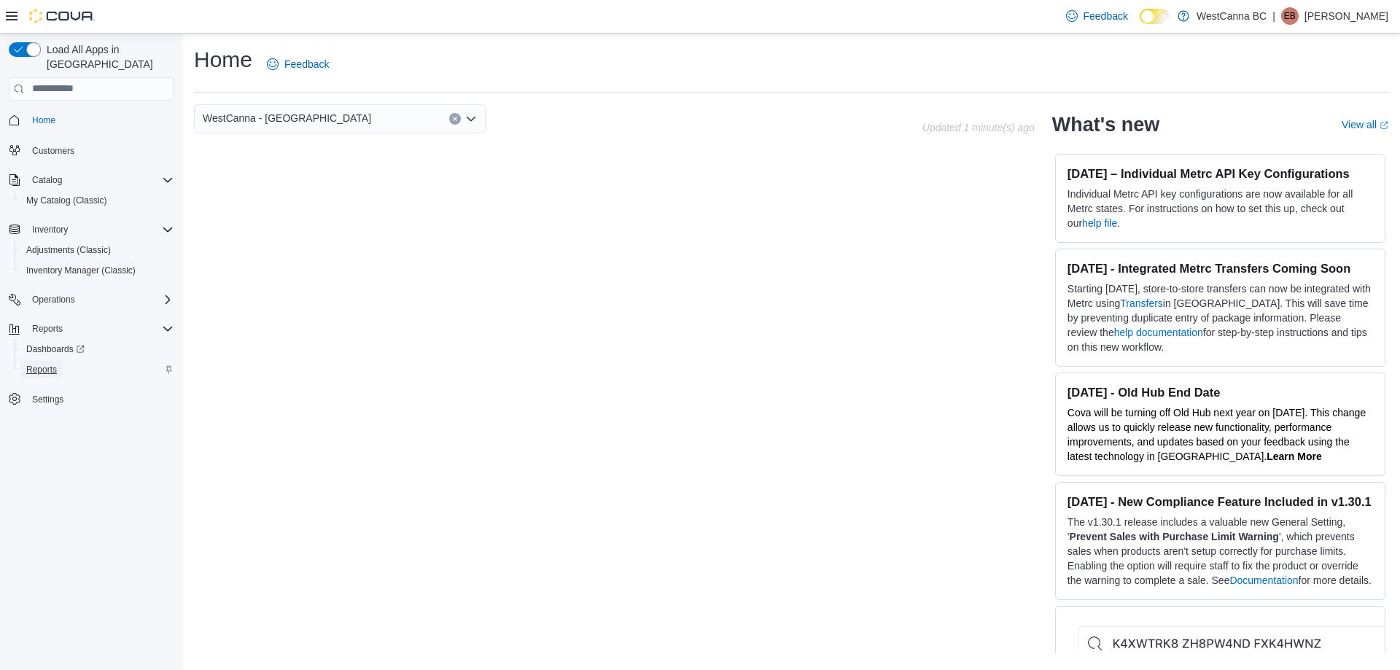
click at [46, 364] on span "Reports" at bounding box center [41, 370] width 31 height 12
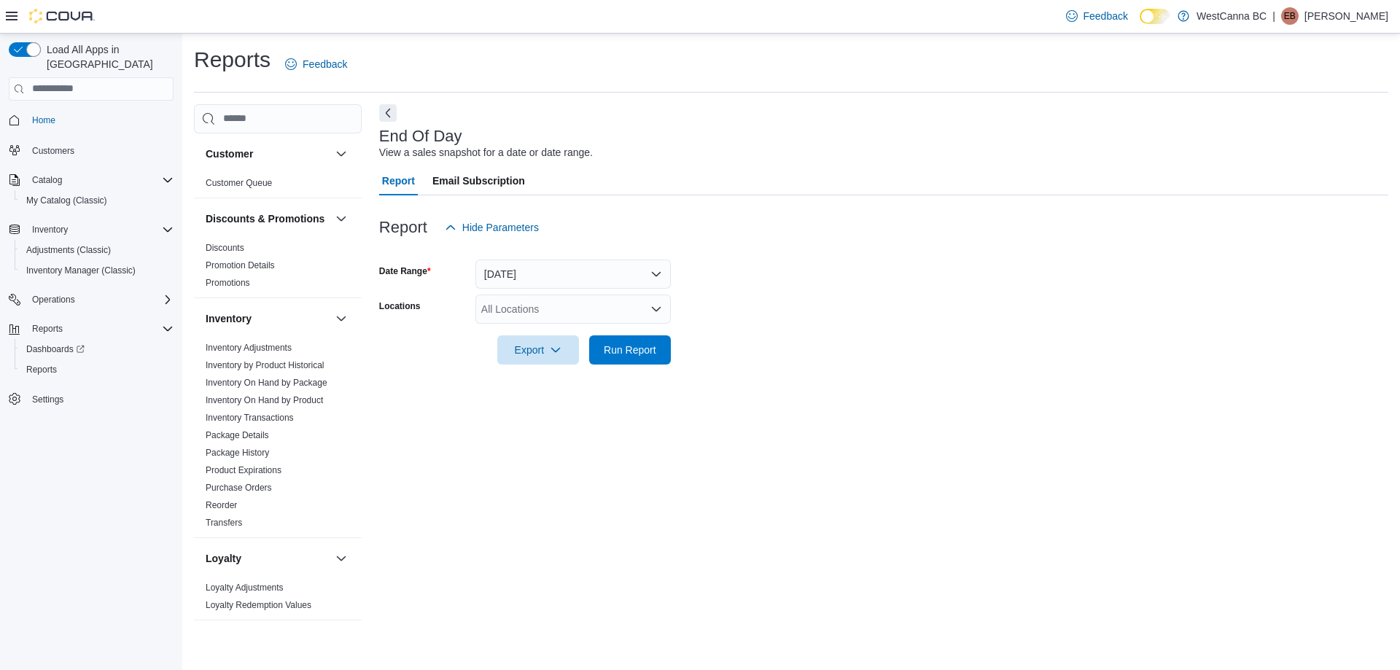
click at [518, 302] on div "All Locations" at bounding box center [572, 308] width 195 height 29
click at [588, 357] on span "WestCanna - [GEOGRAPHIC_DATA]" at bounding box center [591, 355] width 168 height 15
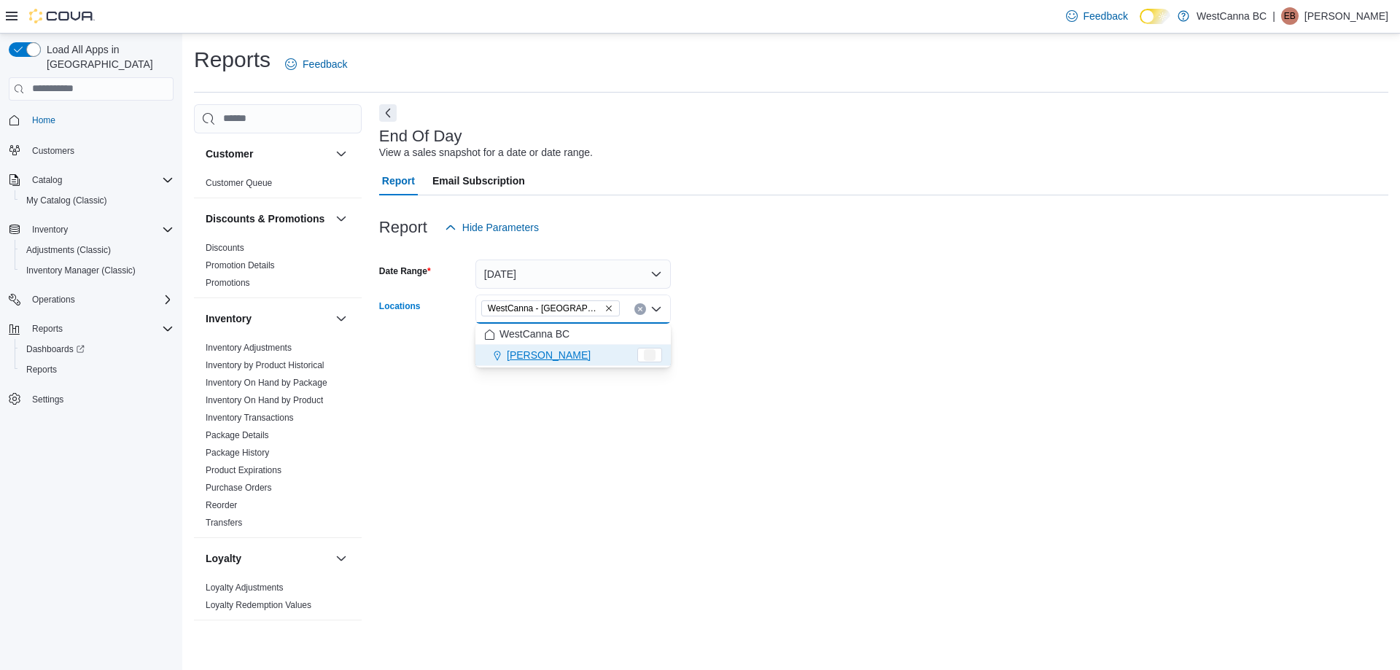
click at [738, 317] on form "Date Range [DATE] Locations [GEOGRAPHIC_DATA] - [GEOGRAPHIC_DATA] Combo box. Se…" at bounding box center [883, 303] width 1009 height 122
click at [590, 336] on button "Run Report" at bounding box center [630, 349] width 82 height 29
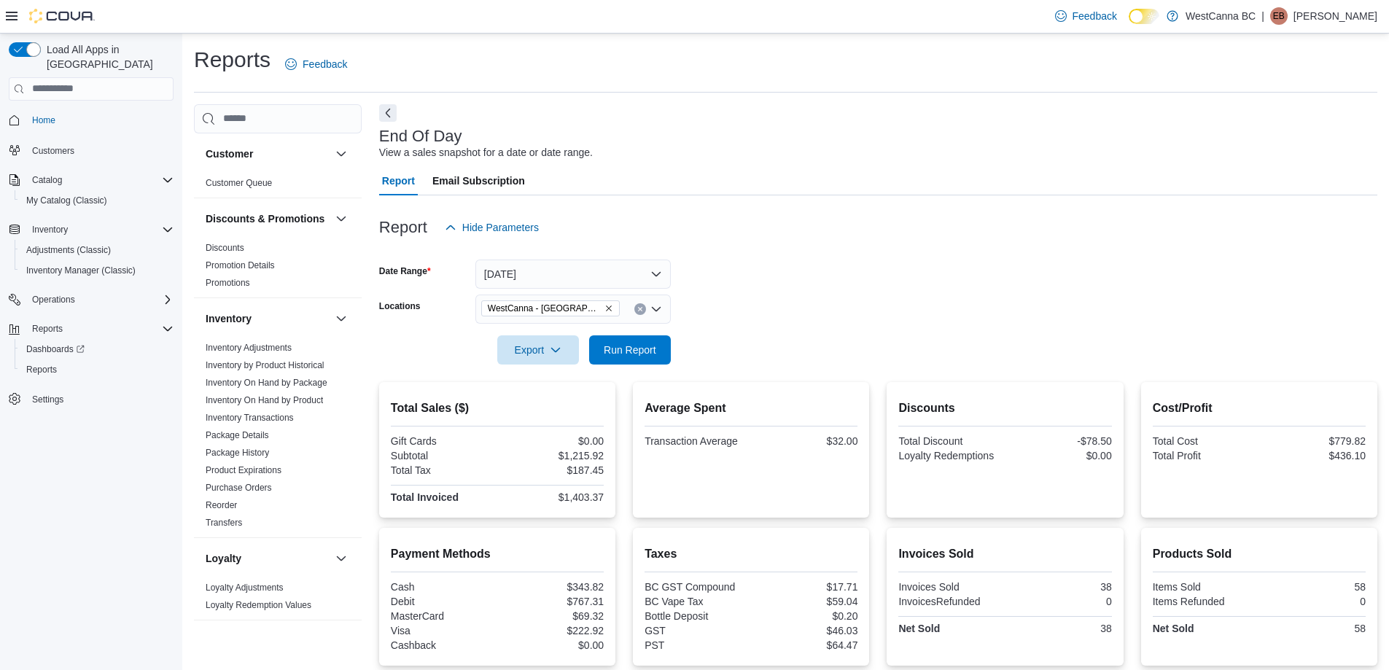
click at [606, 310] on icon "Remove WestCanna - Broadway from selection in this group" at bounding box center [609, 308] width 6 height 6
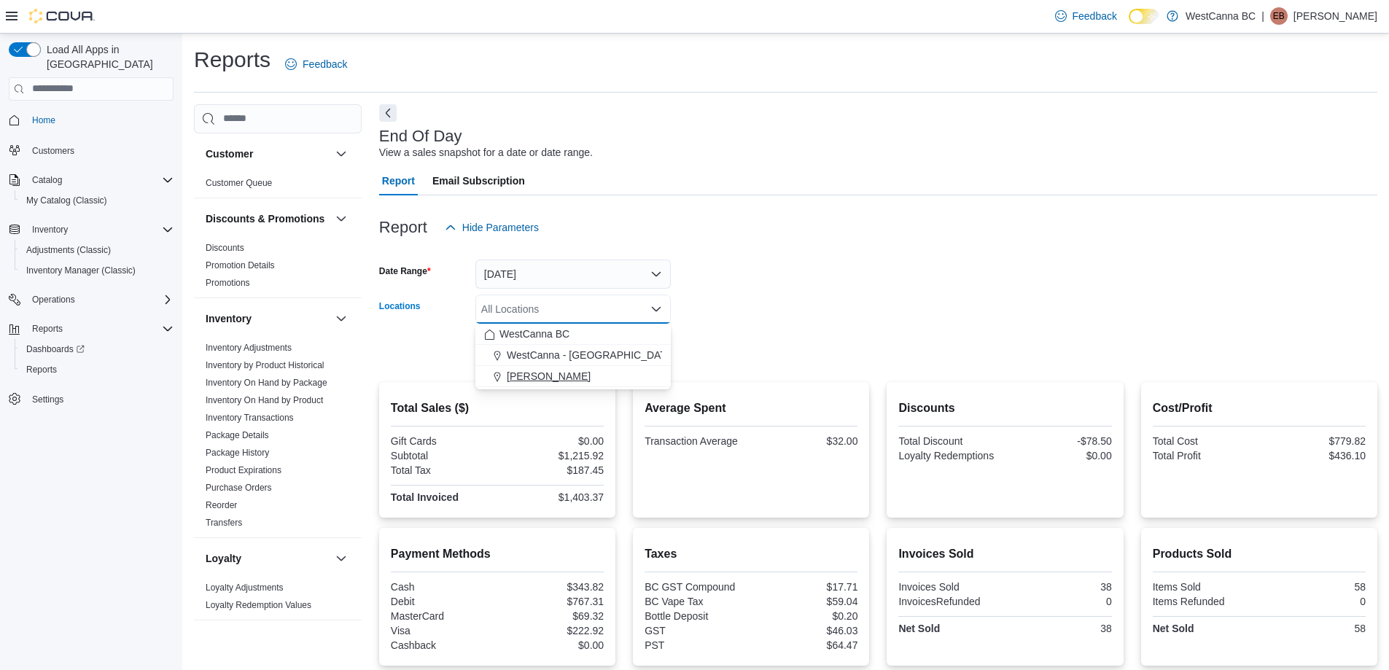
click at [605, 375] on div "[PERSON_NAME]" at bounding box center [573, 376] width 178 height 15
click at [698, 332] on div at bounding box center [878, 330] width 998 height 12
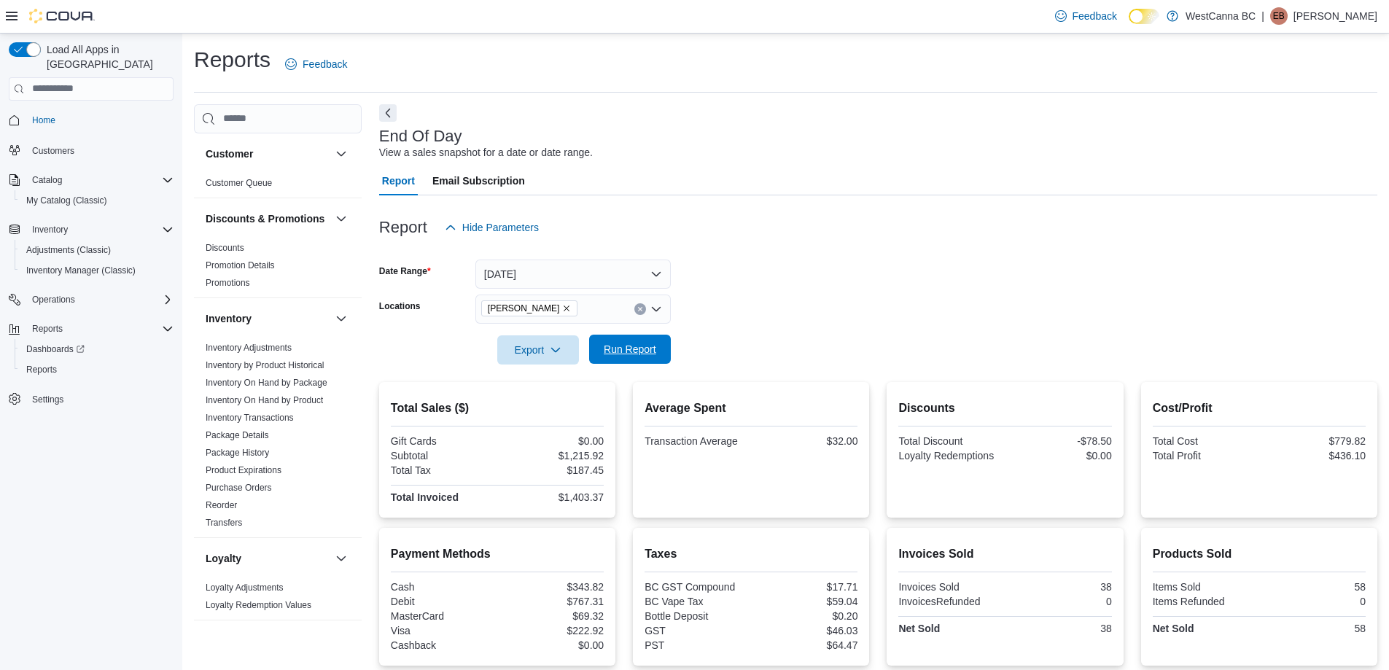
click at [618, 355] on span "Run Report" at bounding box center [630, 349] width 52 height 15
click at [640, 348] on span "Run Report" at bounding box center [630, 349] width 52 height 15
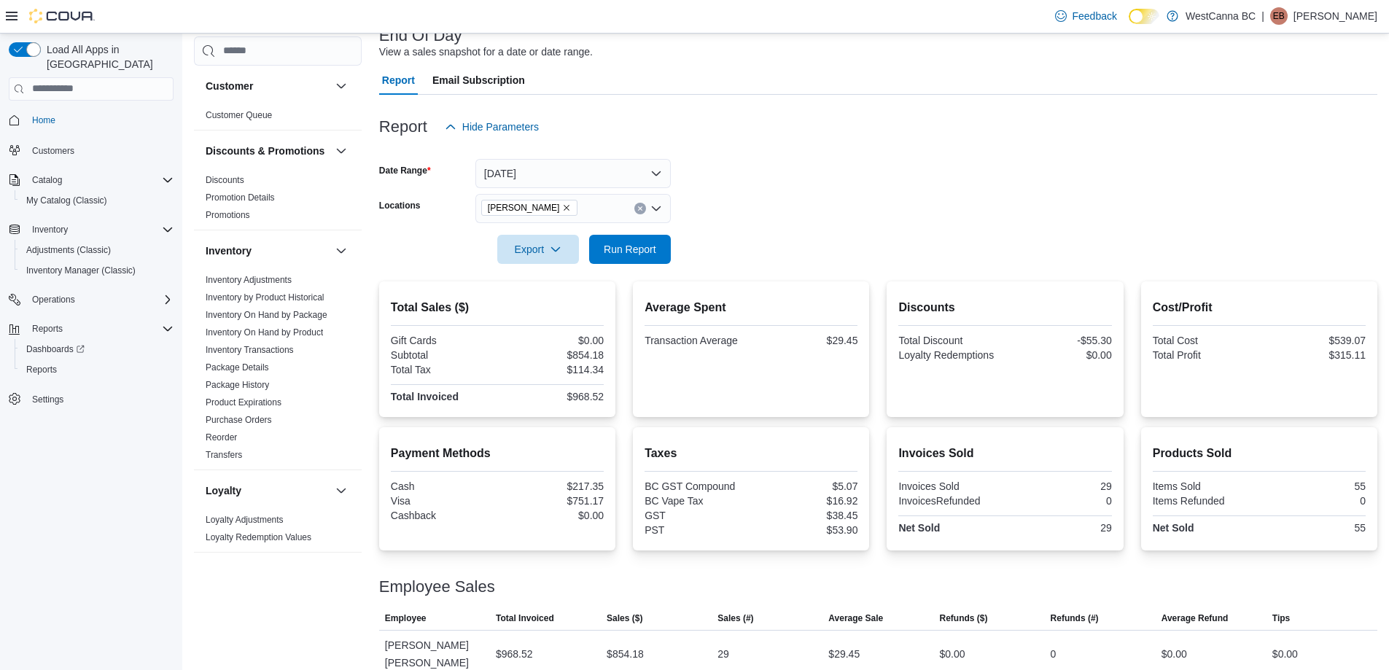
scroll to position [120, 0]
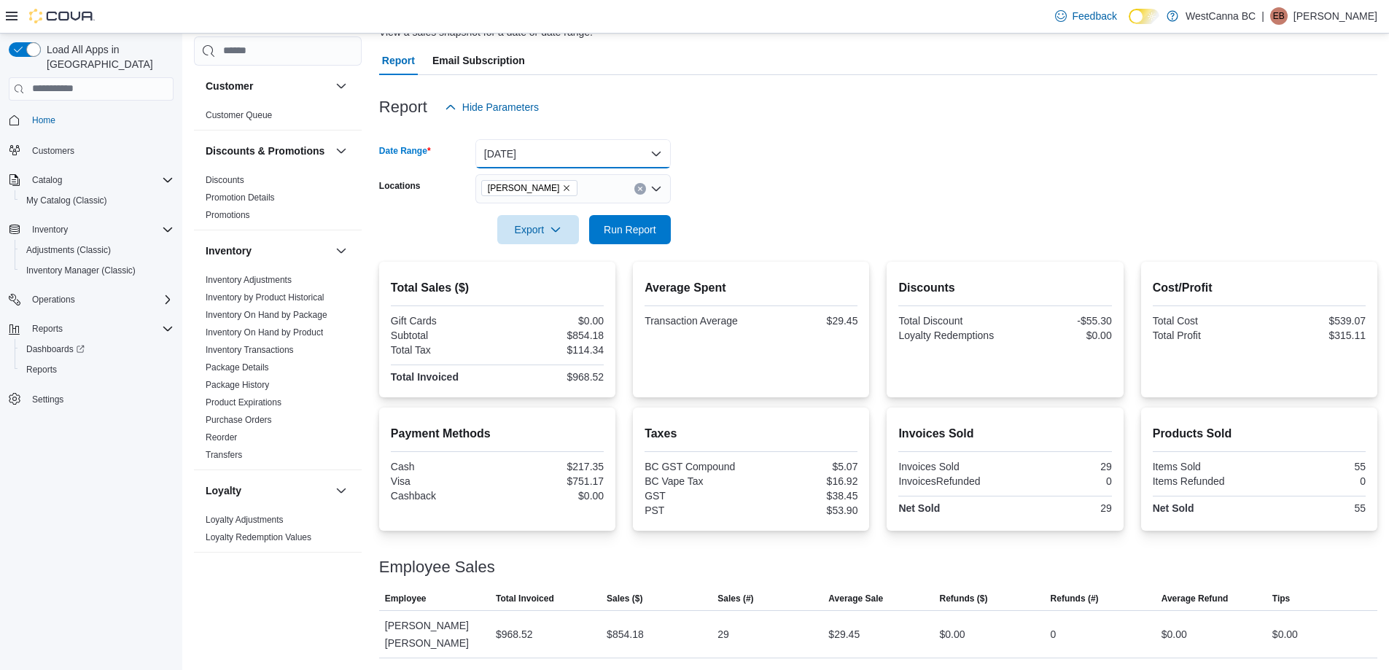
click at [585, 159] on button "[DATE]" at bounding box center [572, 153] width 195 height 29
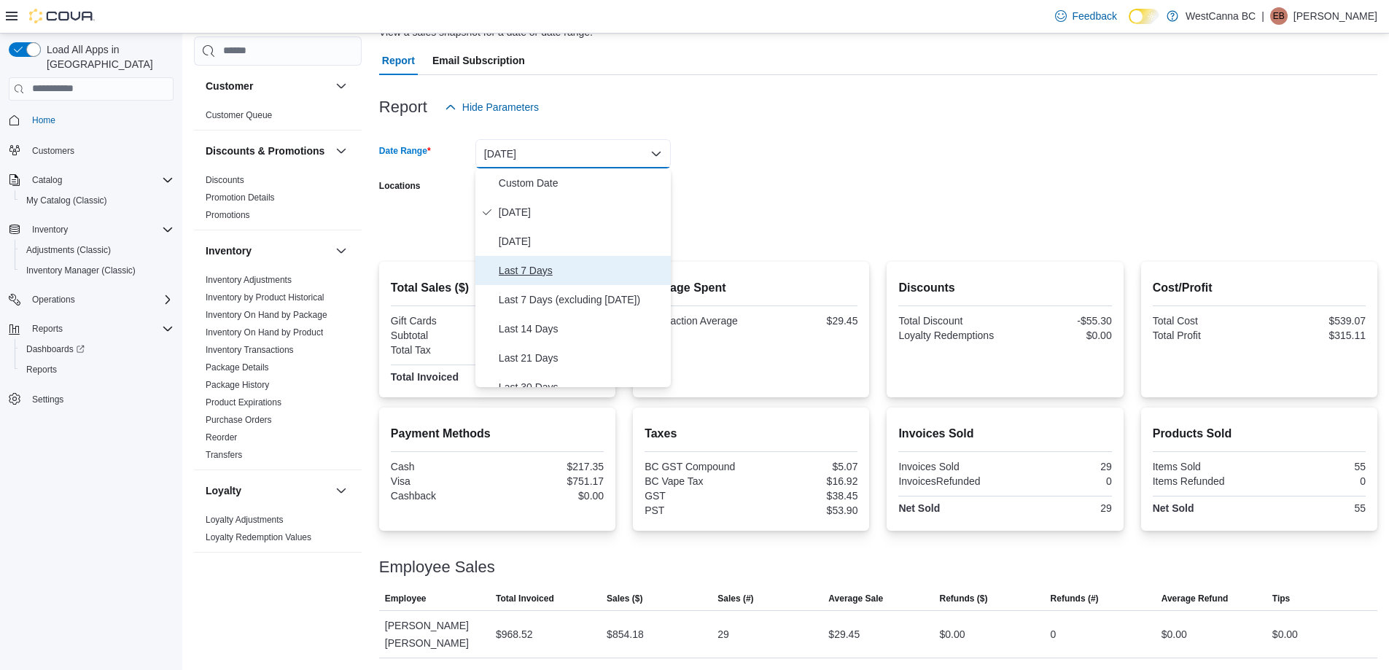
click at [606, 262] on span "Last 7 Days" at bounding box center [582, 270] width 166 height 17
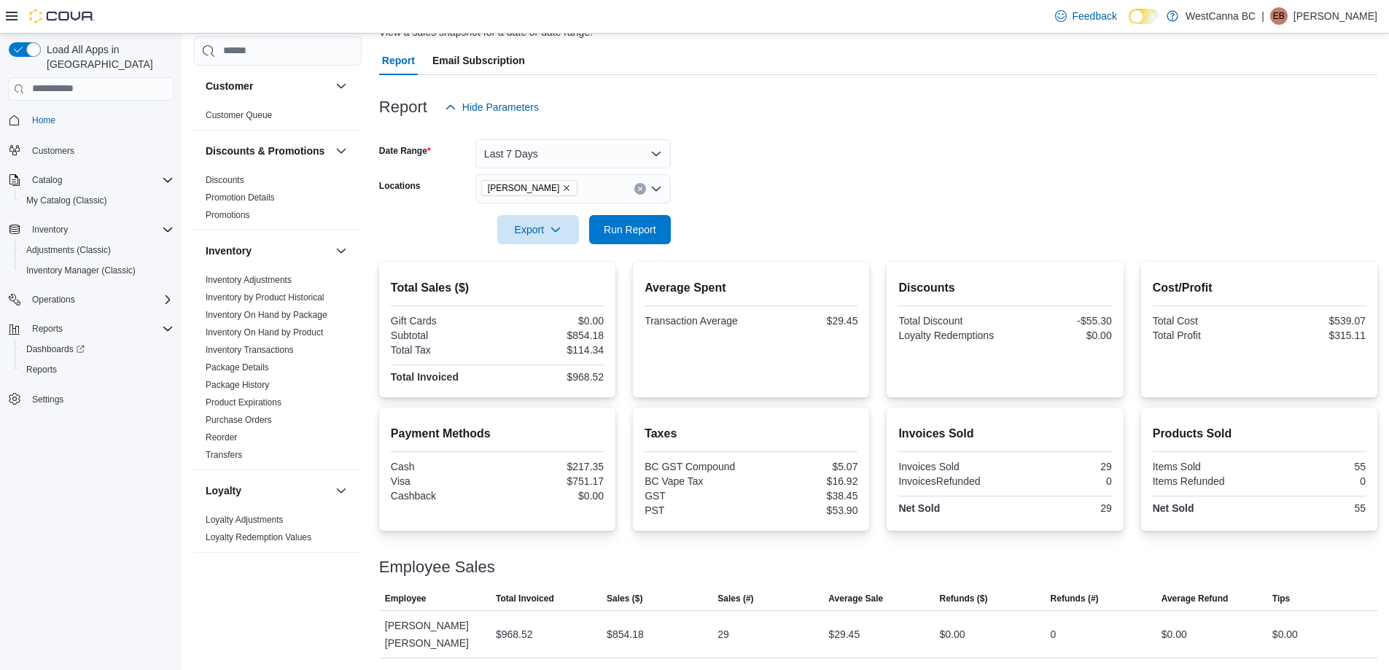
scroll to position [6, 0]
click at [579, 159] on button "Last 7 Days" at bounding box center [572, 153] width 195 height 29
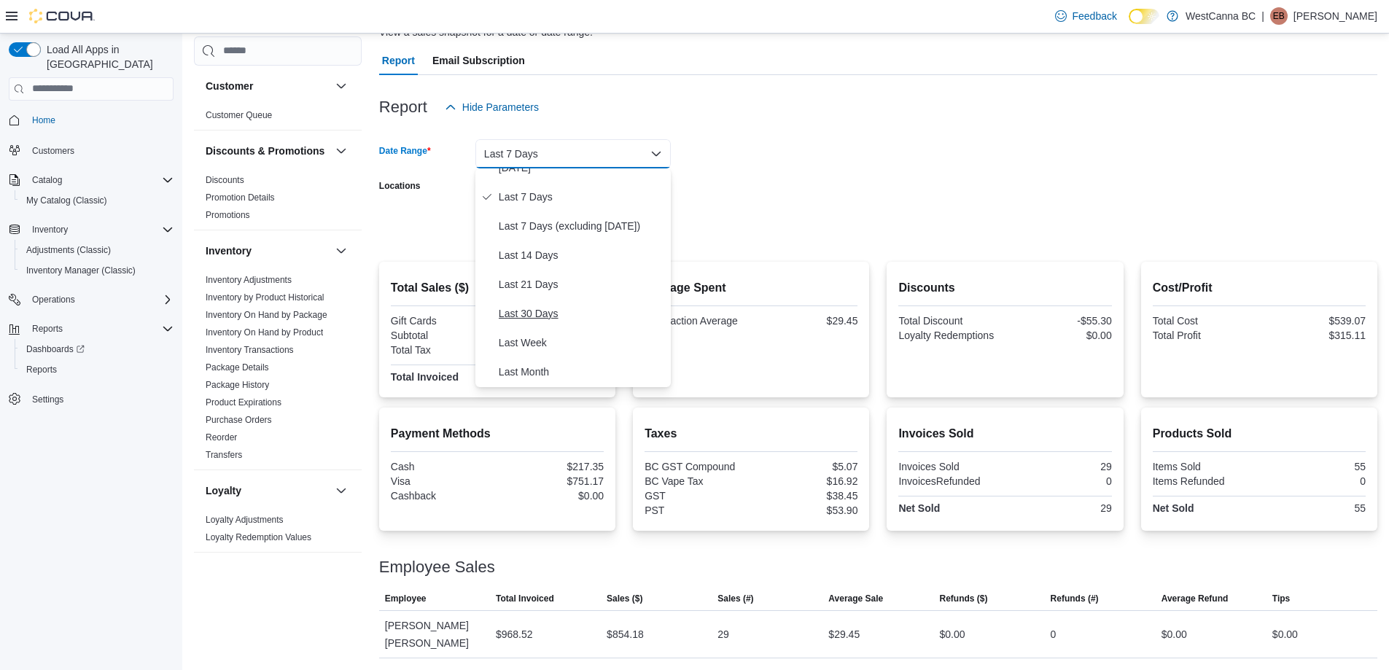
scroll to position [219, 0]
click at [541, 344] on span "Quarter To Date" at bounding box center [582, 343] width 166 height 17
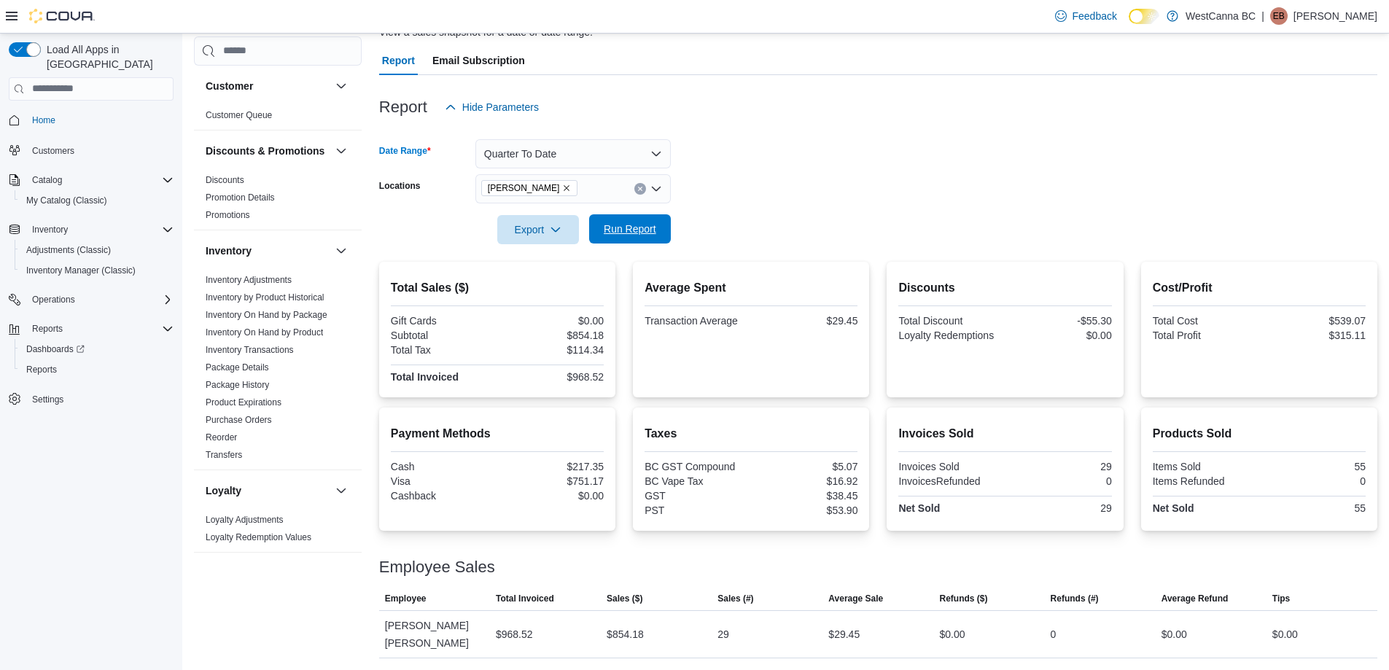
click at [643, 232] on span "Run Report" at bounding box center [630, 229] width 52 height 15
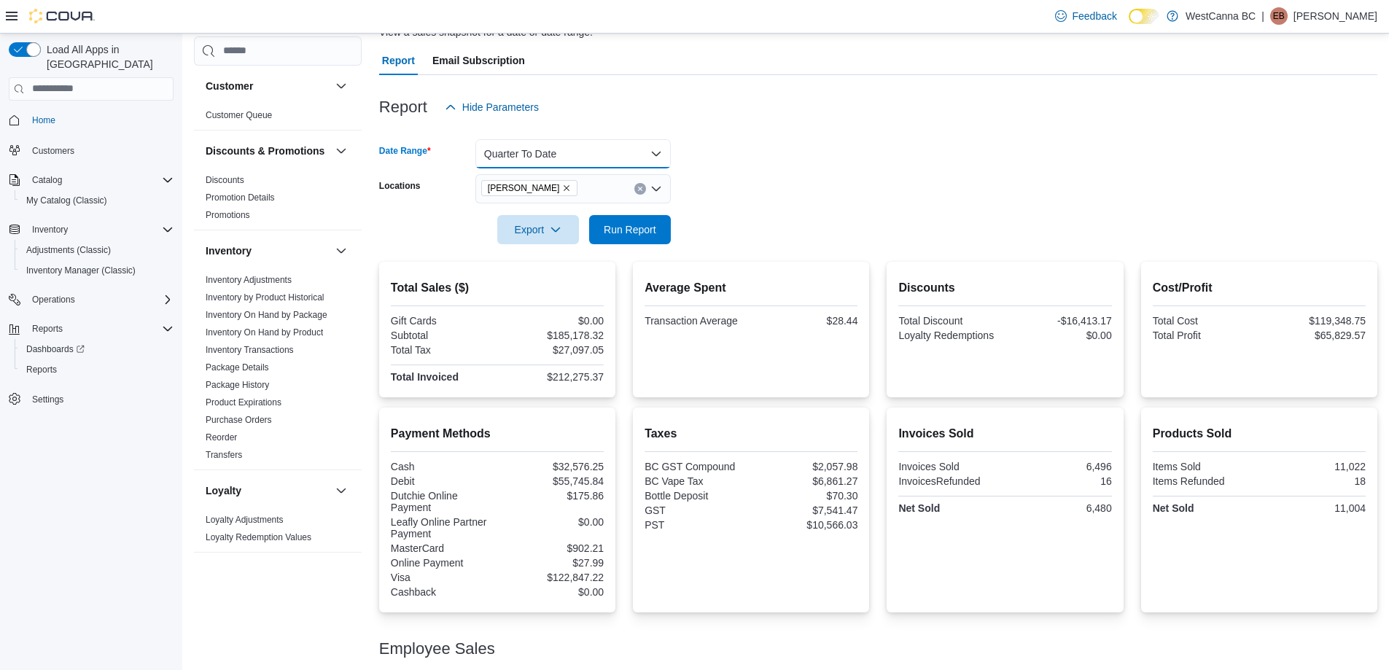
click at [548, 143] on button "Quarter To Date" at bounding box center [572, 153] width 195 height 29
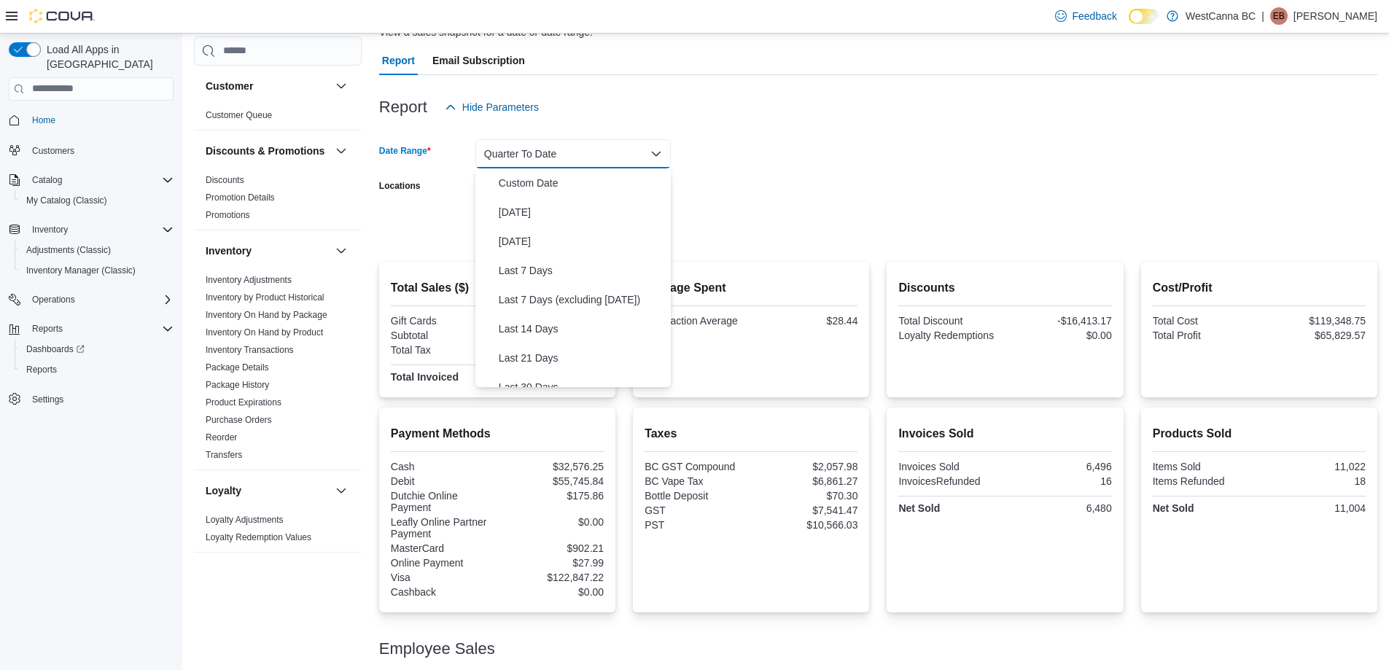
scroll to position [219, 0]
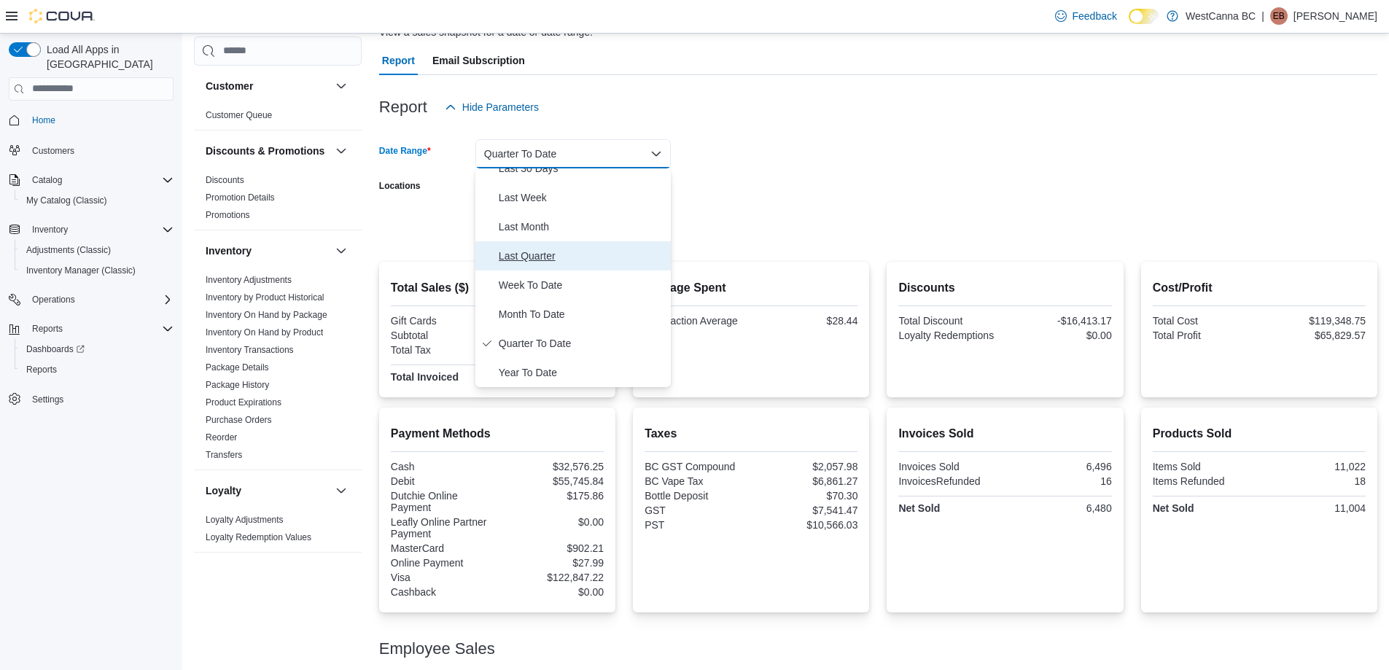
click at [530, 257] on span "Last Quarter" at bounding box center [582, 255] width 166 height 17
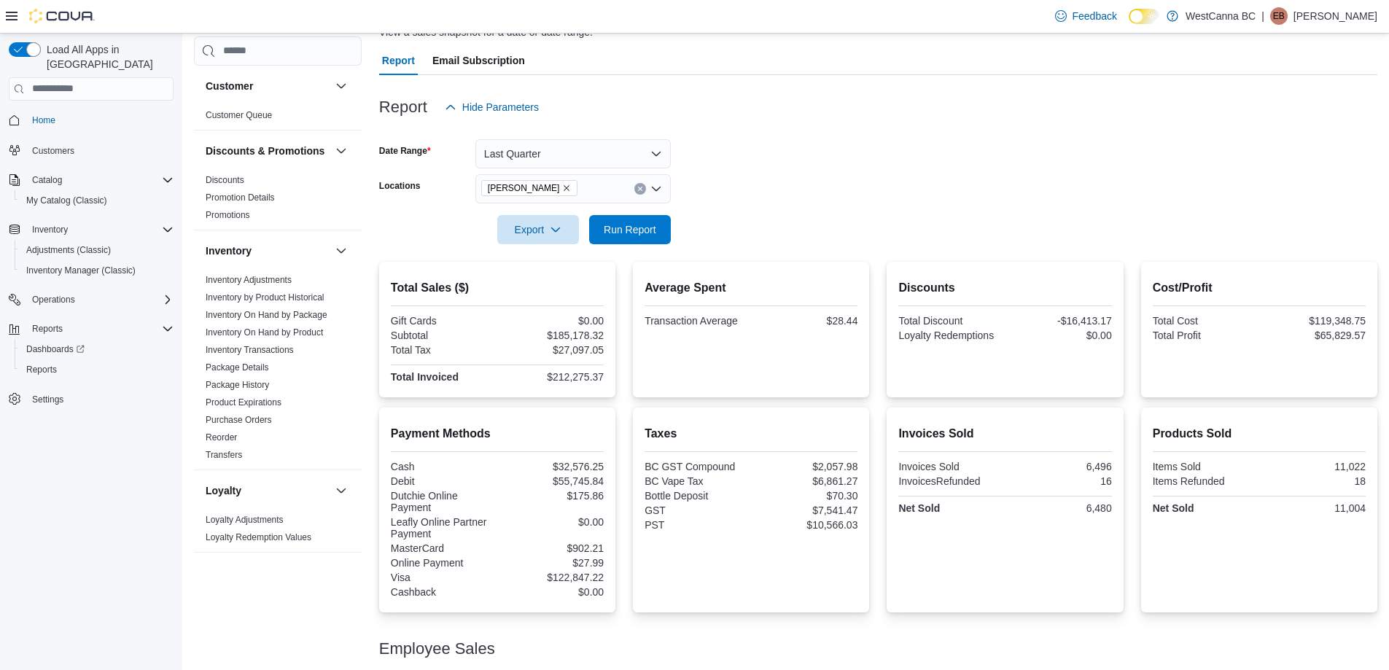
click at [813, 202] on form "Date Range Last Quarter Locations [GEOGRAPHIC_DATA] - [PERSON_NAME] Export Run …" at bounding box center [878, 183] width 998 height 122
click at [629, 234] on span "Run Report" at bounding box center [630, 229] width 52 height 15
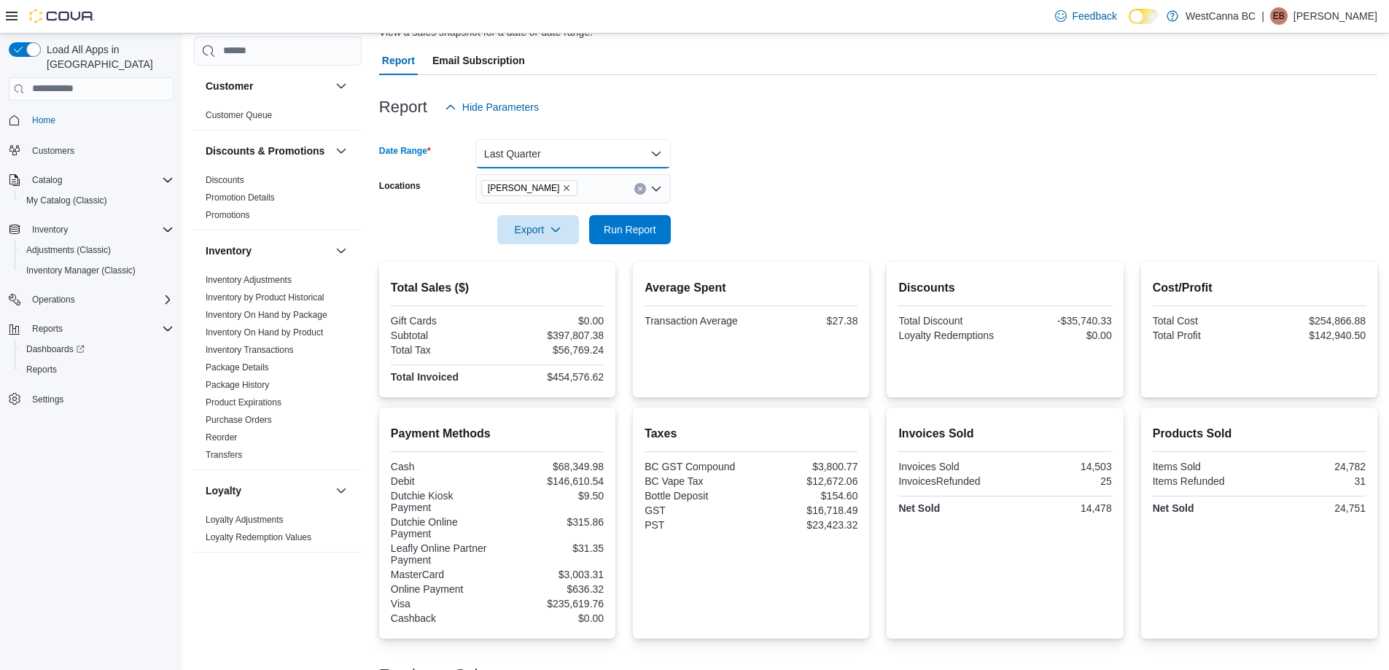
click at [581, 156] on button "Last Quarter" at bounding box center [572, 153] width 195 height 29
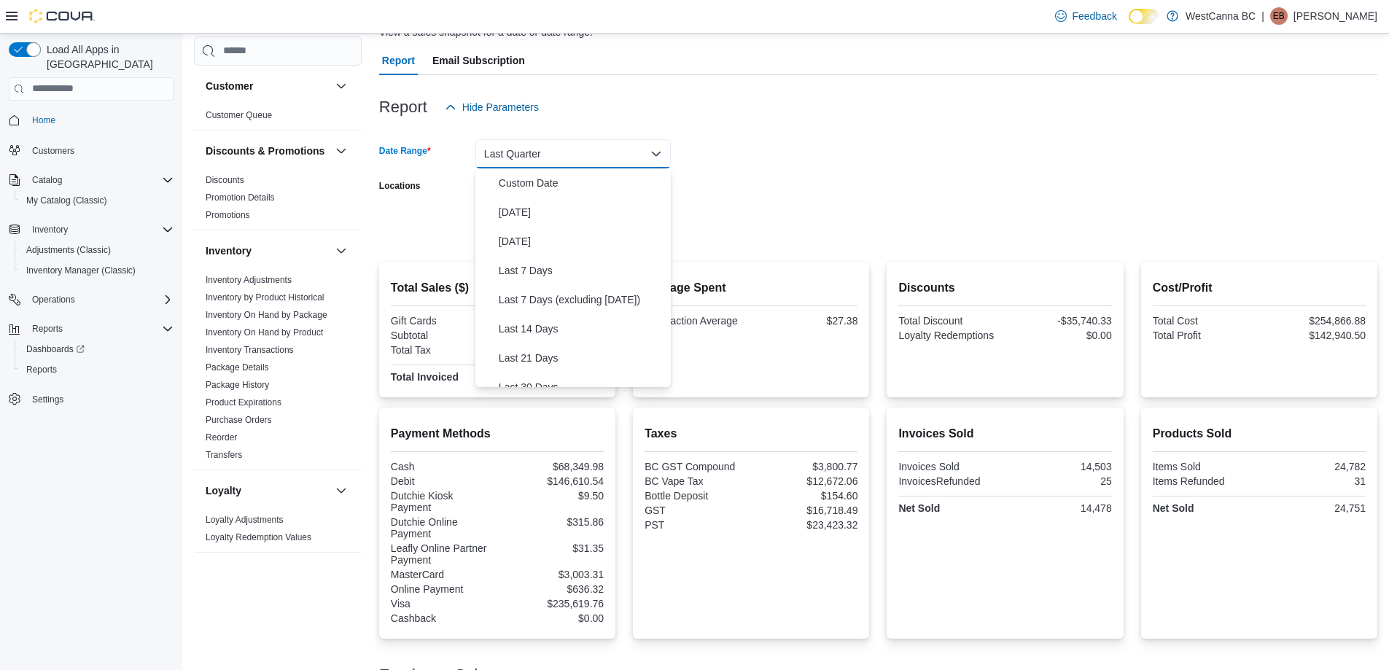
scroll to position [197, 0]
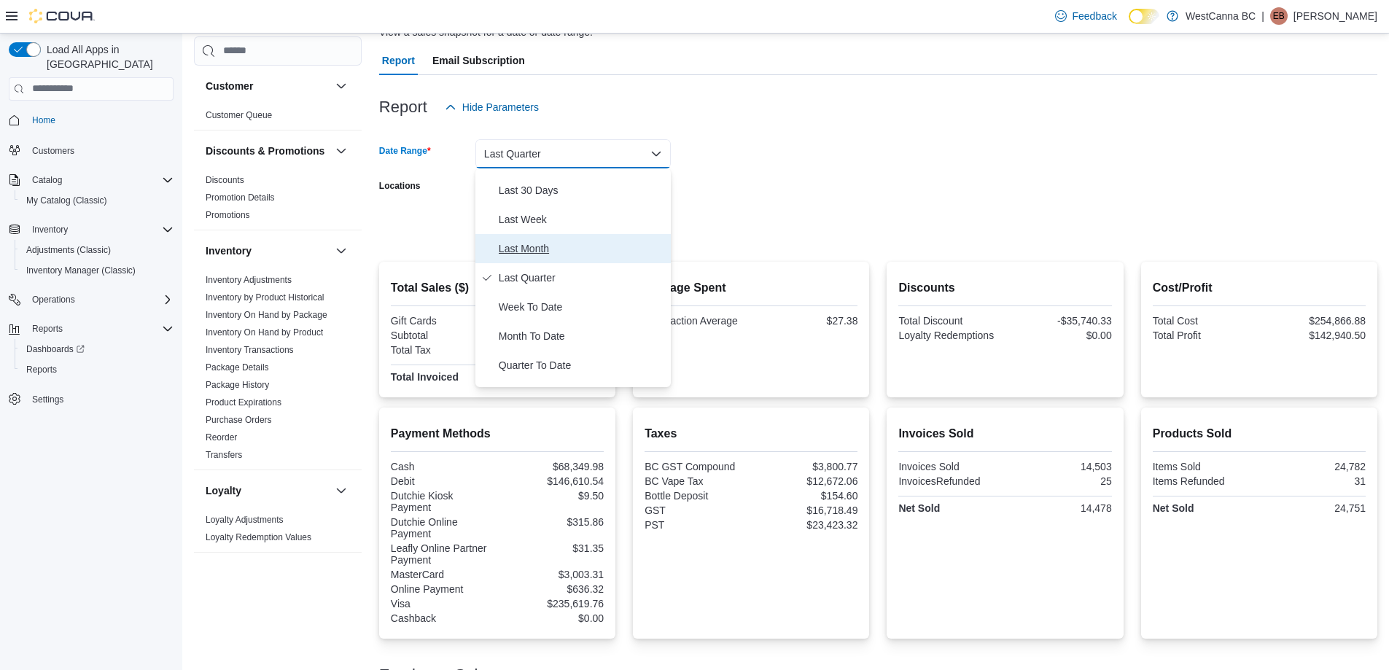
click at [534, 244] on span "Last Month" at bounding box center [582, 248] width 166 height 17
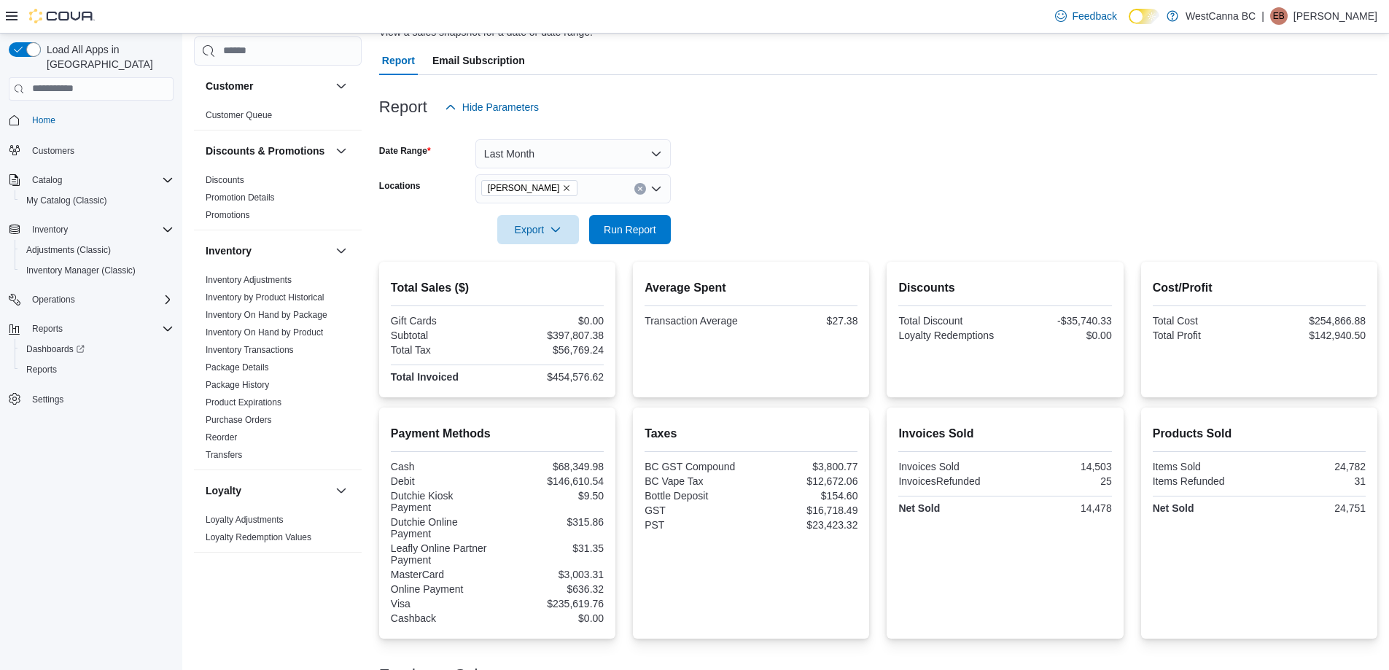
click at [703, 203] on div at bounding box center [878, 209] width 998 height 12
click at [617, 147] on button "Last Month" at bounding box center [572, 153] width 195 height 29
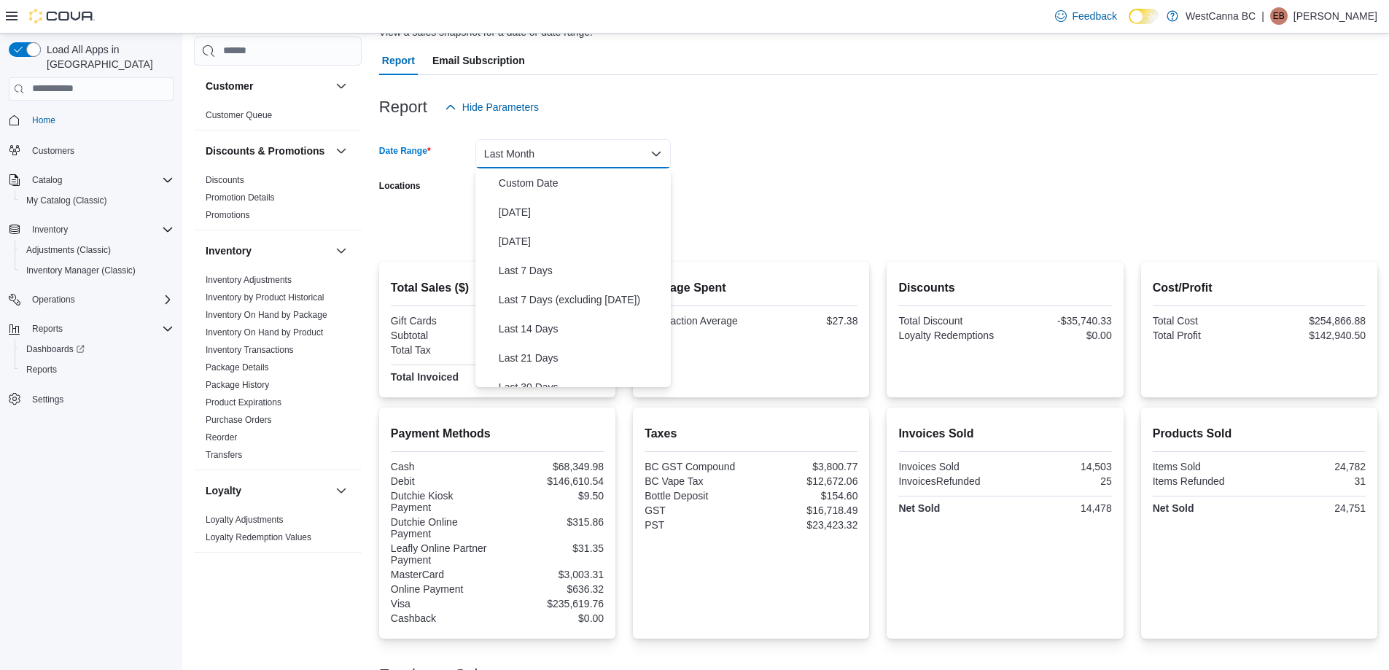
scroll to position [168, 0]
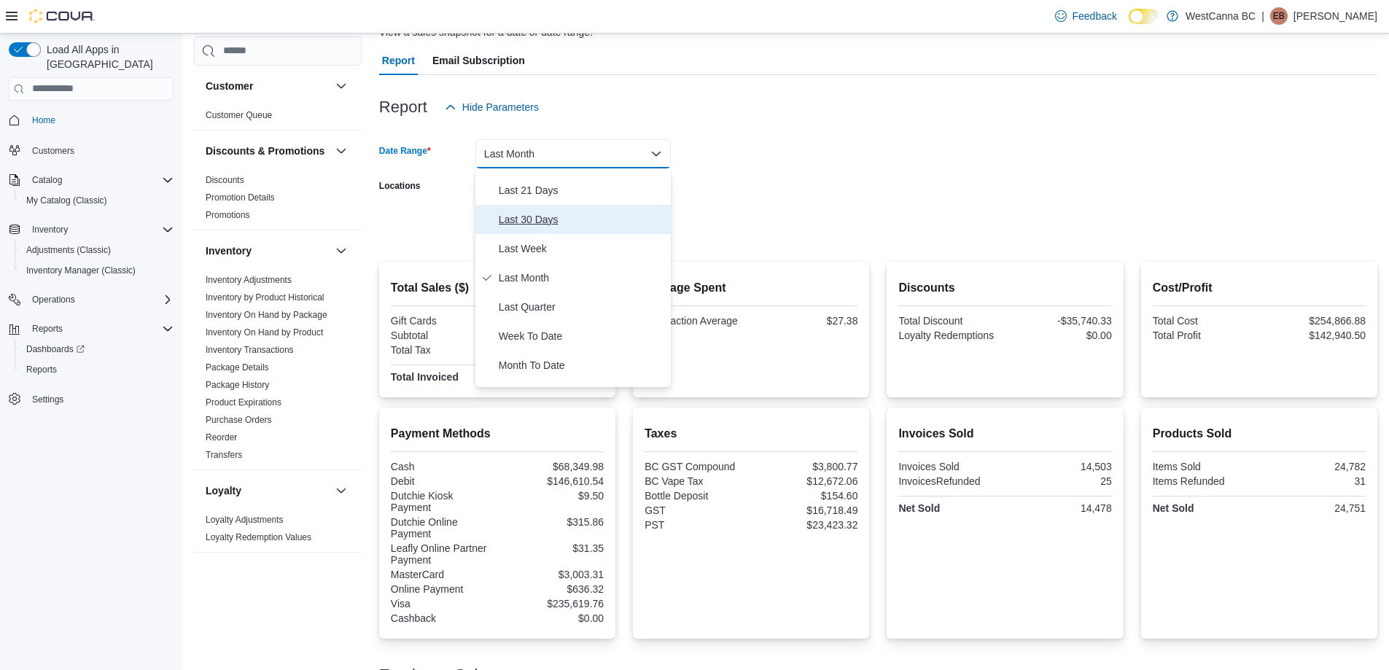
click at [546, 214] on span "Last 30 Days" at bounding box center [582, 219] width 166 height 17
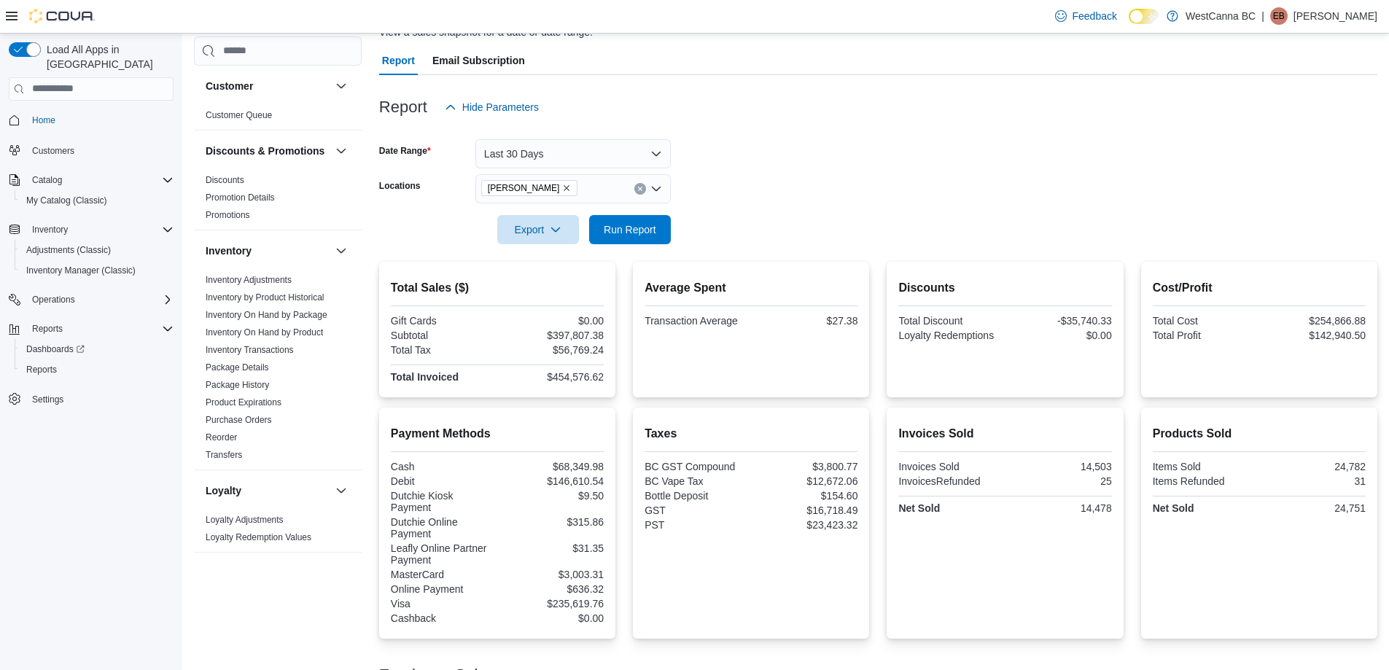
click at [726, 186] on form "Date Range Last 30 Days Locations [GEOGRAPHIC_DATA] - [PERSON_NAME] Export Run …" at bounding box center [878, 183] width 998 height 122
click at [652, 228] on span "Run Report" at bounding box center [630, 229] width 52 height 15
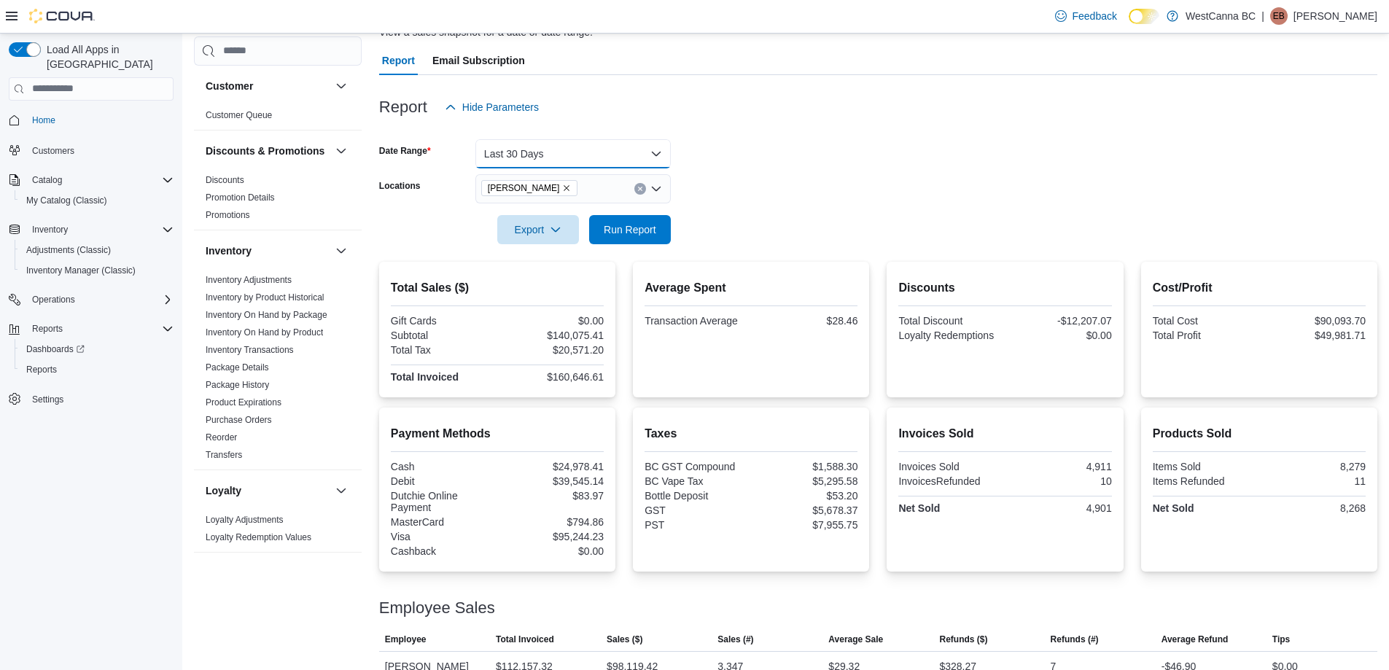
click at [545, 158] on button "Last 30 Days" at bounding box center [572, 153] width 195 height 29
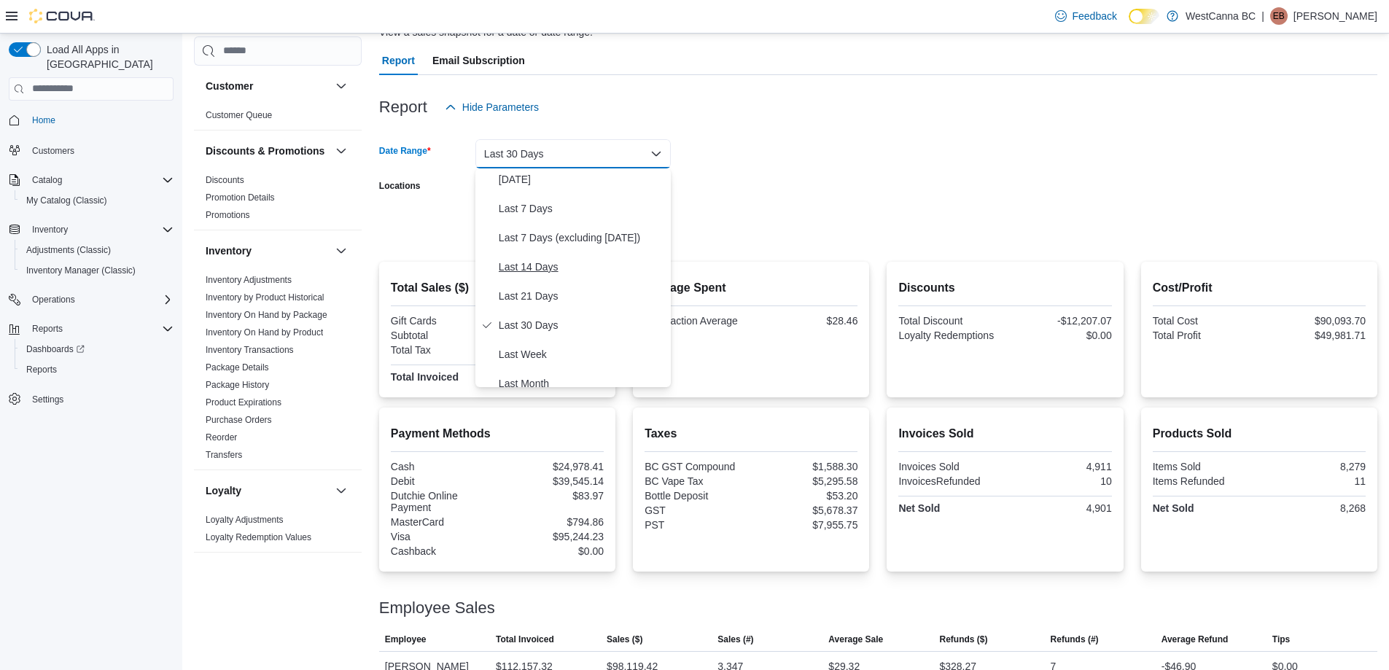
scroll to position [87, 0]
click at [523, 353] on span "Last Month" at bounding box center [582, 357] width 166 height 17
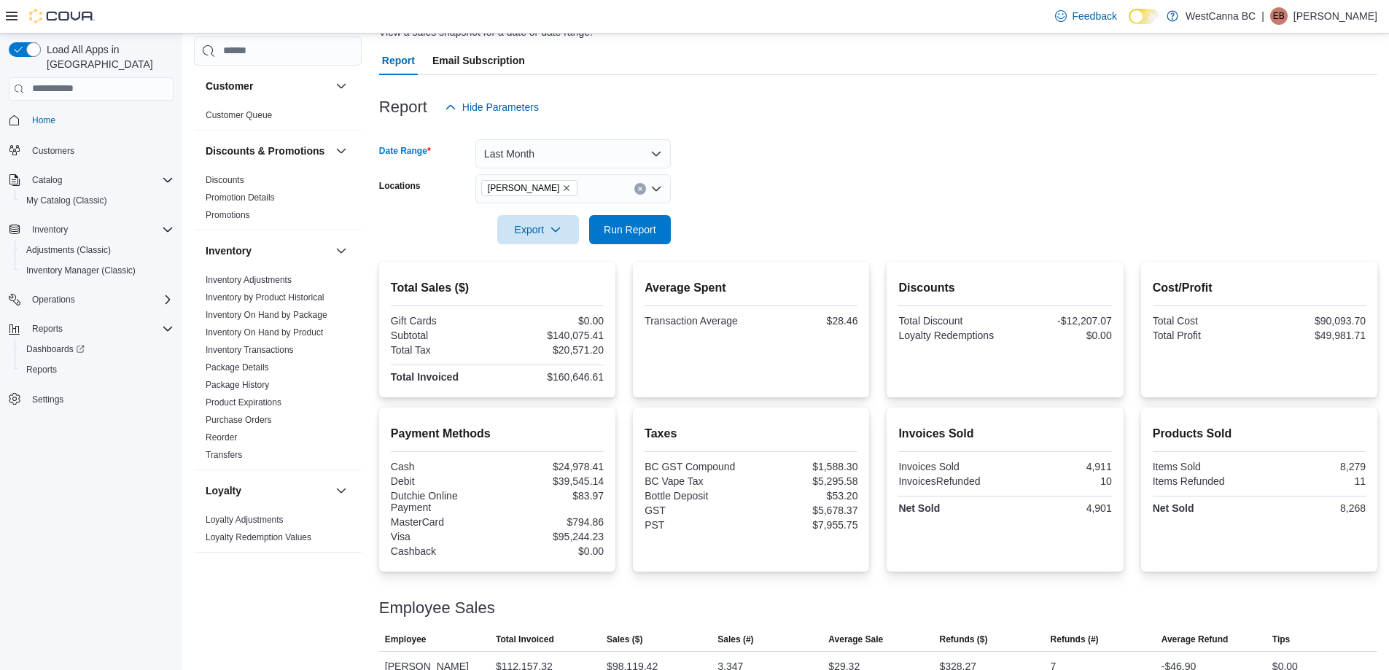
click at [853, 202] on form "Date Range Last Month Locations [GEOGRAPHIC_DATA] - [PERSON_NAME] Export Run Re…" at bounding box center [878, 183] width 998 height 122
click at [649, 233] on span "Run Report" at bounding box center [630, 229] width 52 height 15
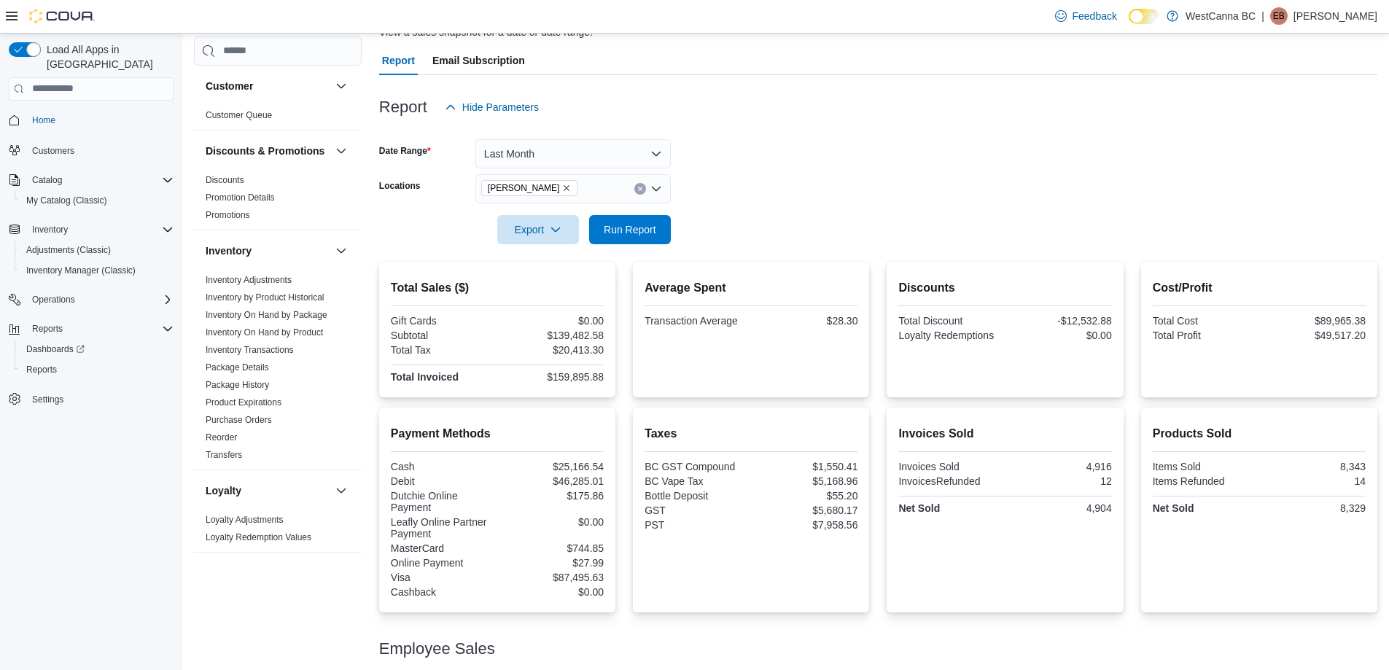
click at [570, 188] on icon "Remove WestCanna - Robson from selection in this group" at bounding box center [567, 188] width 6 height 6
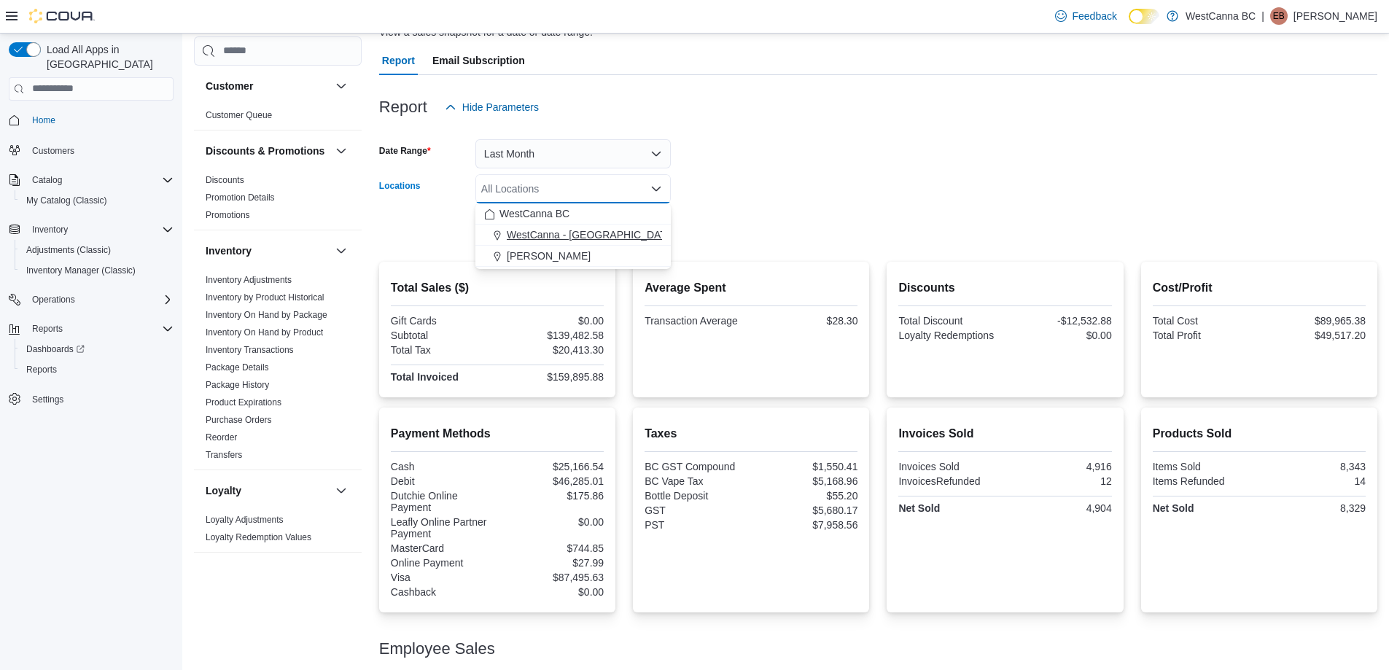
click at [582, 243] on button "WestCanna - [GEOGRAPHIC_DATA]" at bounding box center [572, 235] width 195 height 21
click at [781, 210] on div at bounding box center [878, 209] width 998 height 12
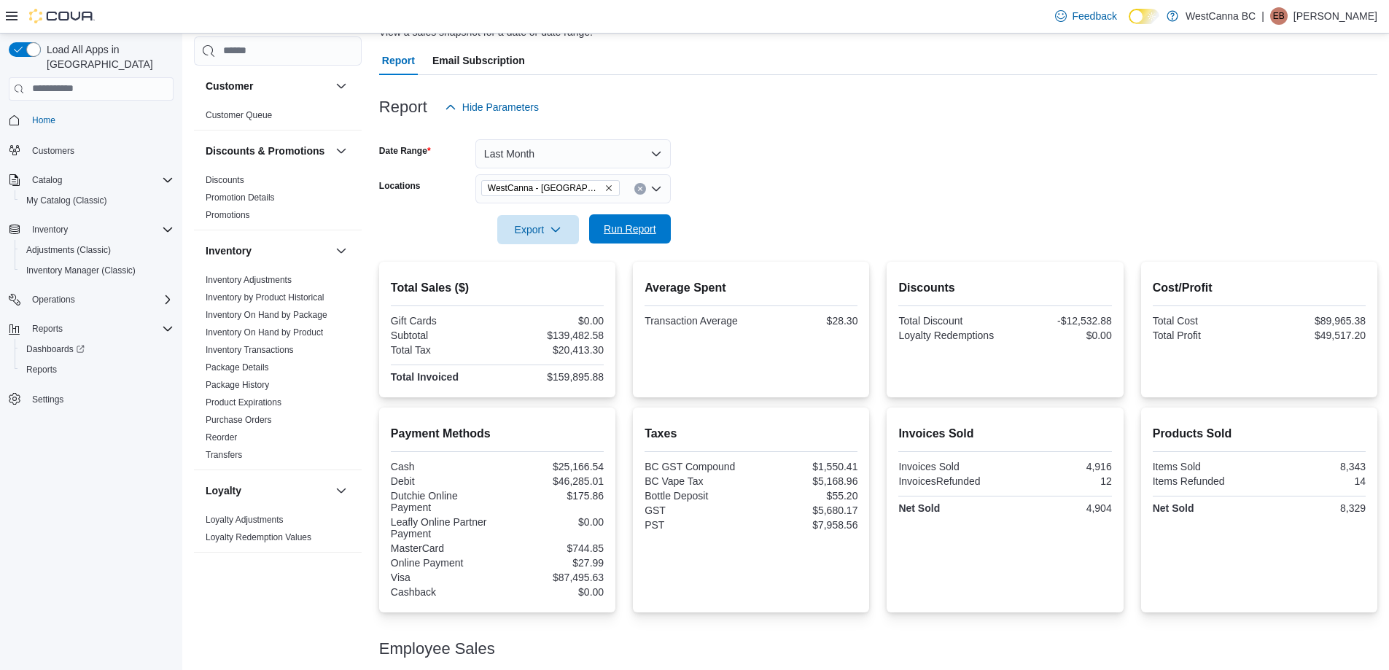
click at [626, 234] on span "Run Report" at bounding box center [630, 229] width 52 height 15
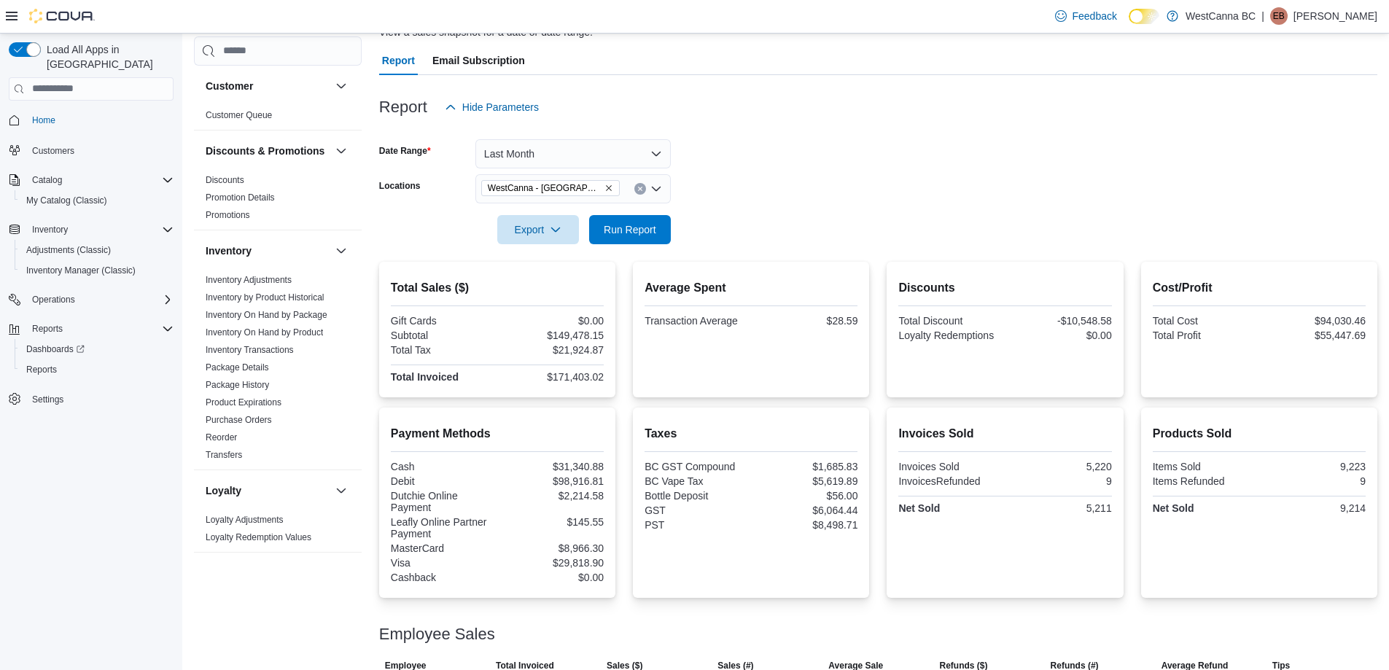
click at [604, 189] on icon "Remove WestCanna - Broadway from selection in this group" at bounding box center [608, 188] width 9 height 9
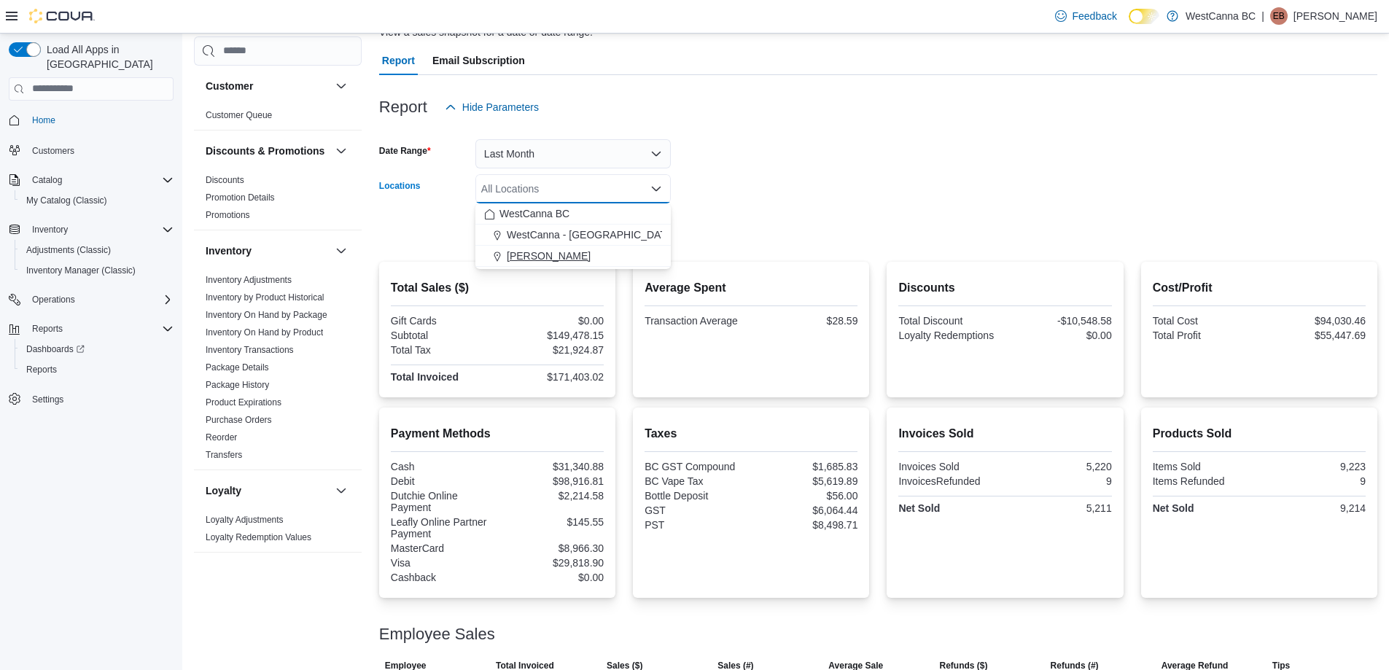
click at [580, 251] on span "[PERSON_NAME]" at bounding box center [549, 256] width 84 height 15
click at [736, 191] on form "Date Range Last Month Locations [GEOGRAPHIC_DATA] - [PERSON_NAME] Combo box. Se…" at bounding box center [878, 183] width 998 height 122
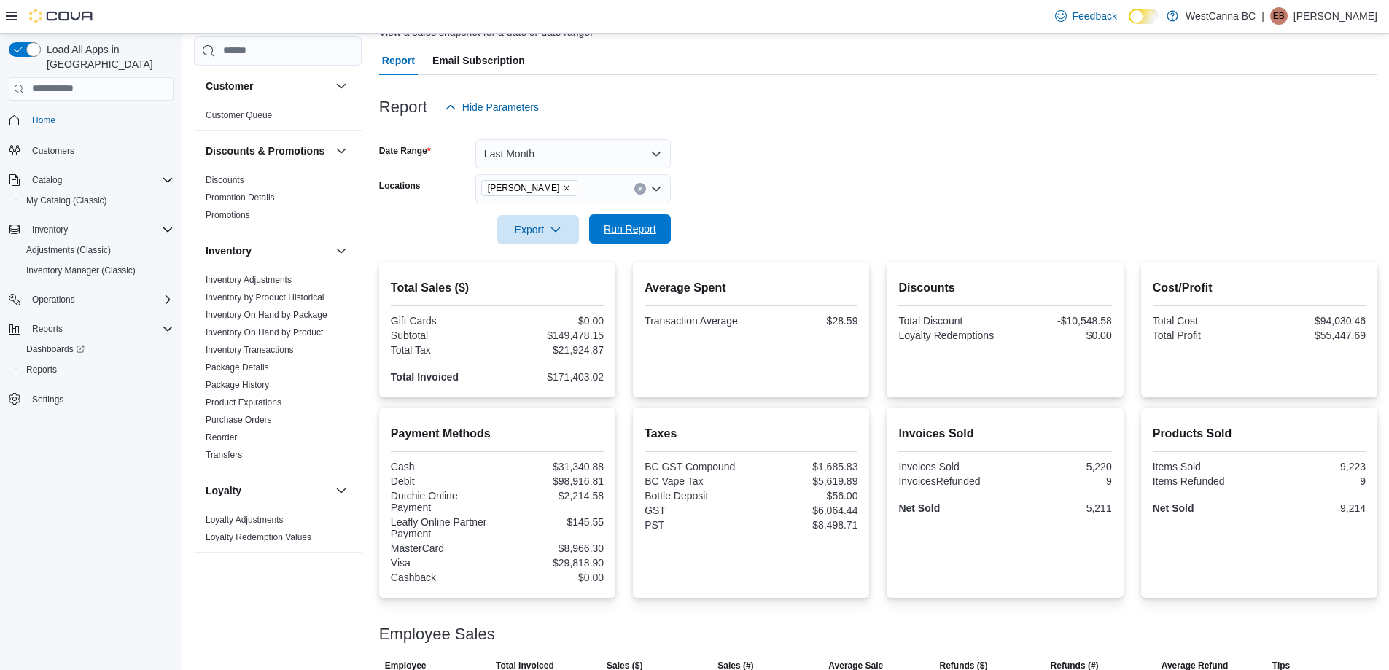
click at [621, 227] on span "Run Report" at bounding box center [630, 229] width 52 height 15
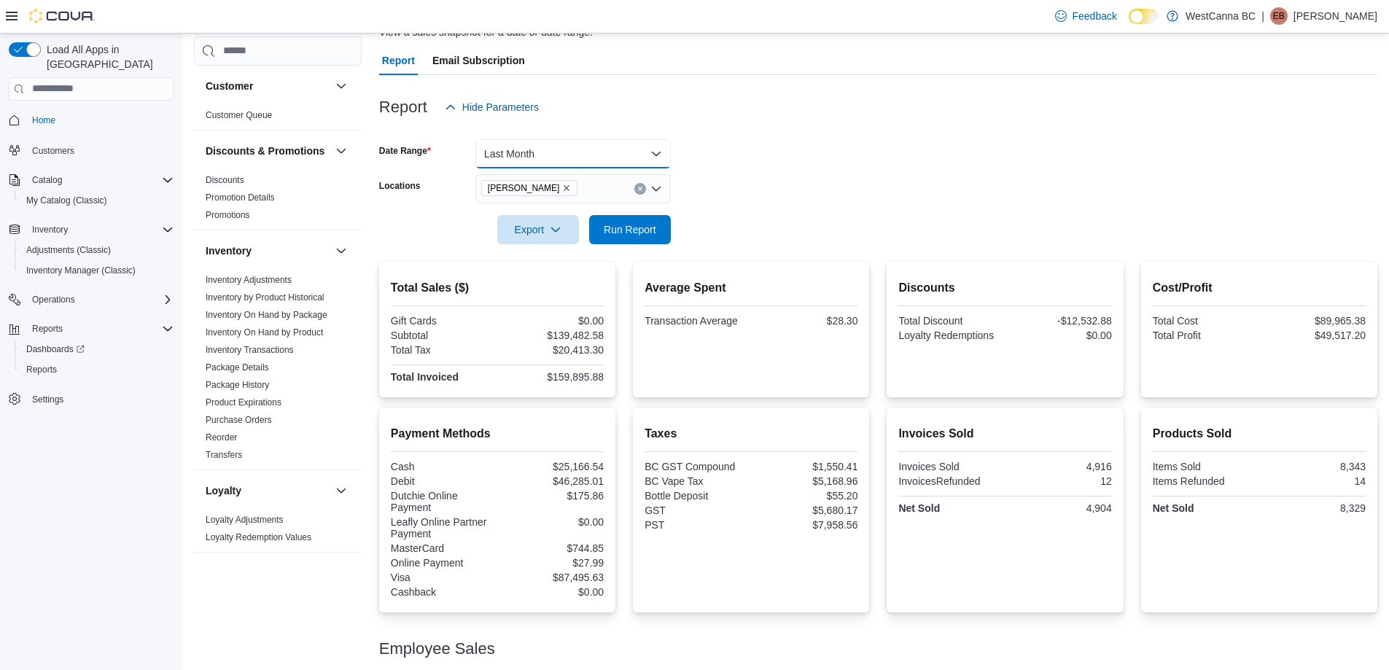
click at [585, 153] on button "Last Month" at bounding box center [572, 153] width 195 height 29
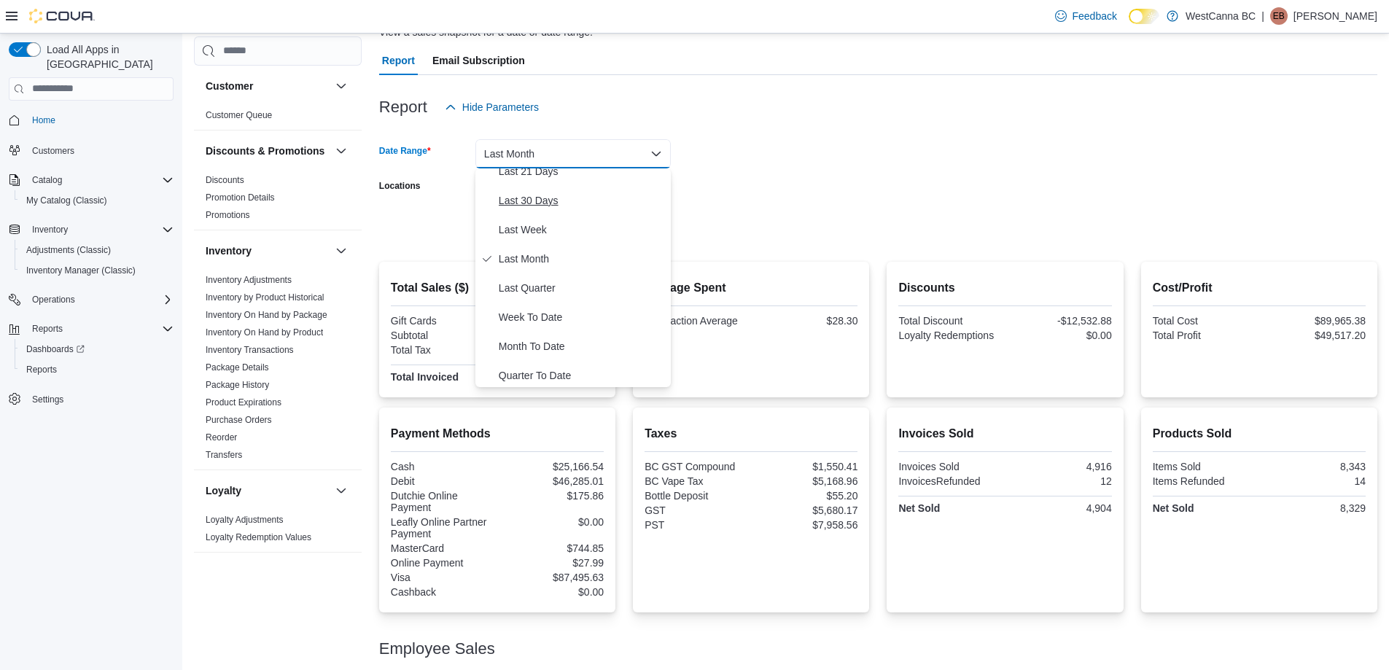
scroll to position [219, 0]
click at [524, 378] on span "Year To Date" at bounding box center [582, 372] width 166 height 17
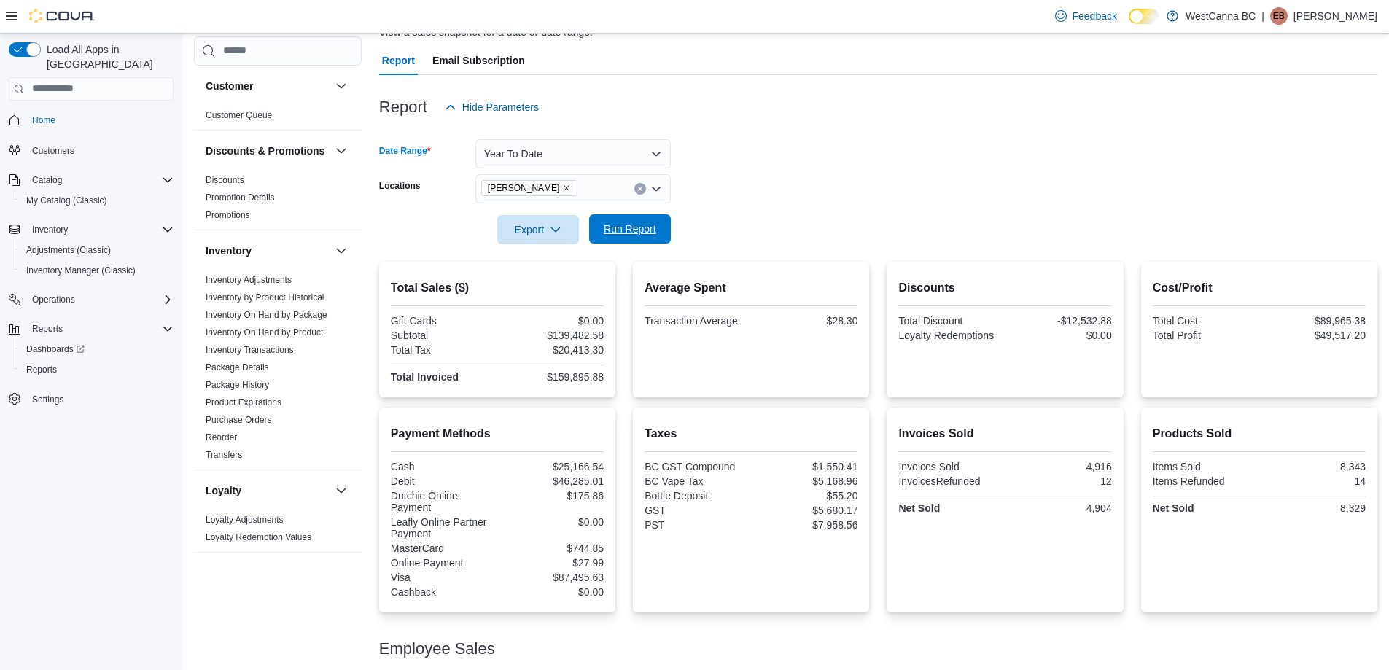
click at [644, 230] on span "Run Report" at bounding box center [630, 229] width 52 height 15
